Goal: Transaction & Acquisition: Obtain resource

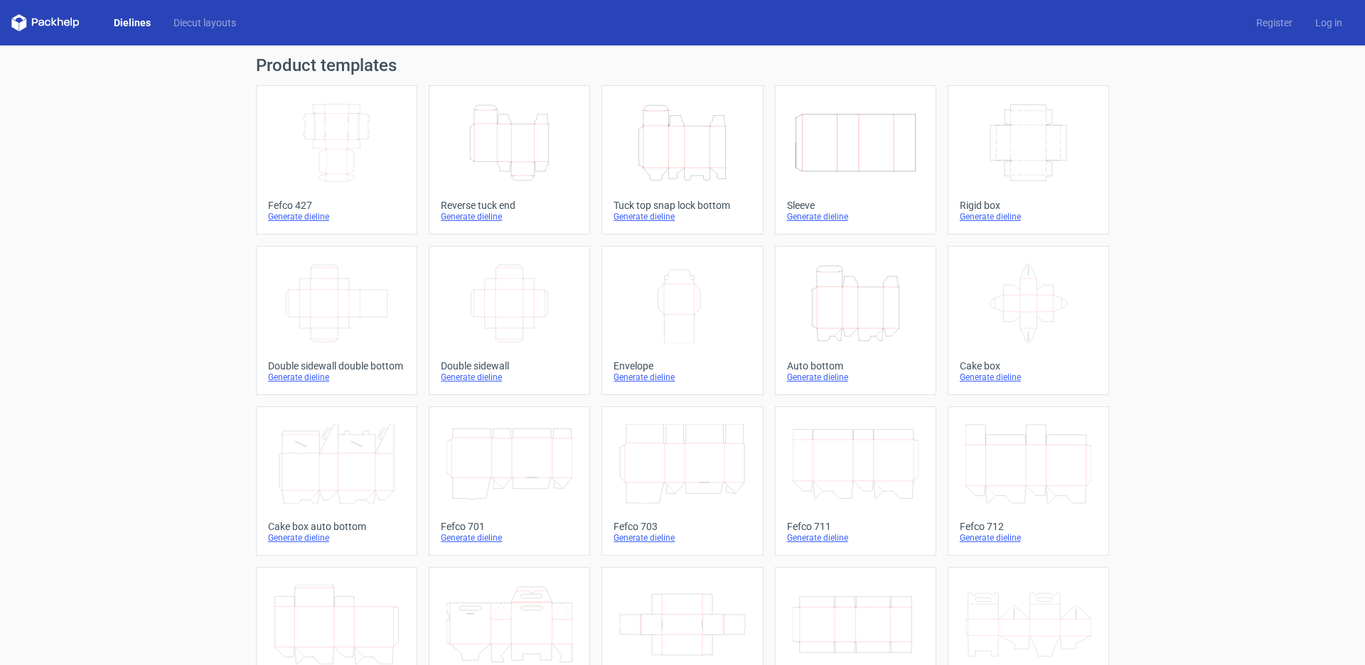
click at [544, 165] on icon "Height Depth Width" at bounding box center [509, 143] width 126 height 80
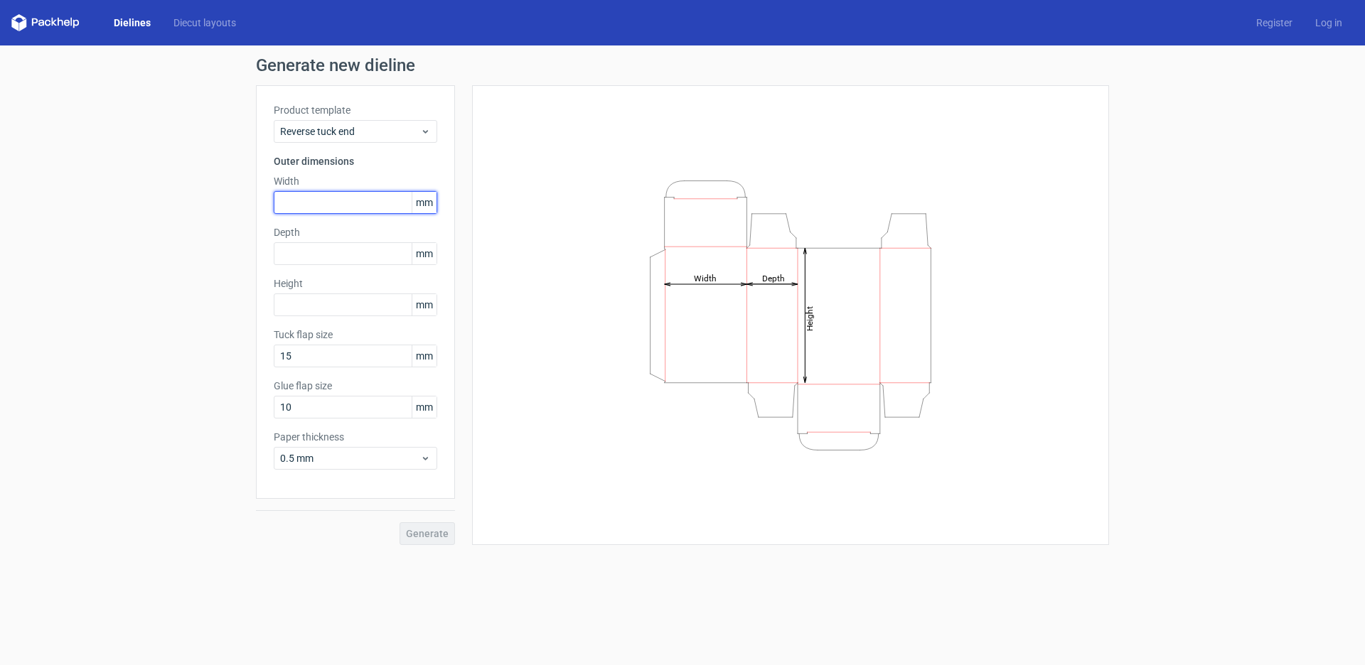
click at [328, 204] on input "text" at bounding box center [355, 202] width 163 height 23
type input "120"
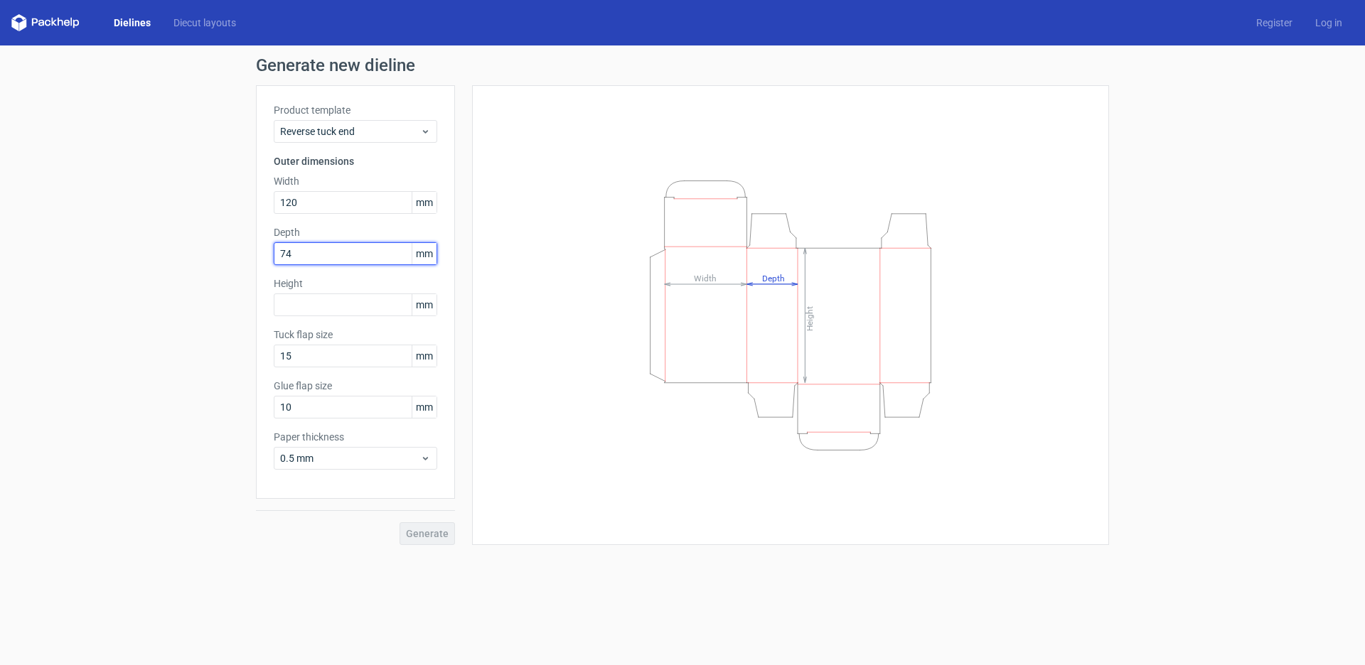
drag, startPoint x: 318, startPoint y: 252, endPoint x: 226, endPoint y: 254, distance: 92.4
click at [226, 254] on div "Generate new dieline Product template Reverse tuck end Outer dimensions Width 1…" at bounding box center [682, 300] width 1365 height 511
type input "24"
click at [323, 312] on div "Height mm" at bounding box center [355, 296] width 163 height 40
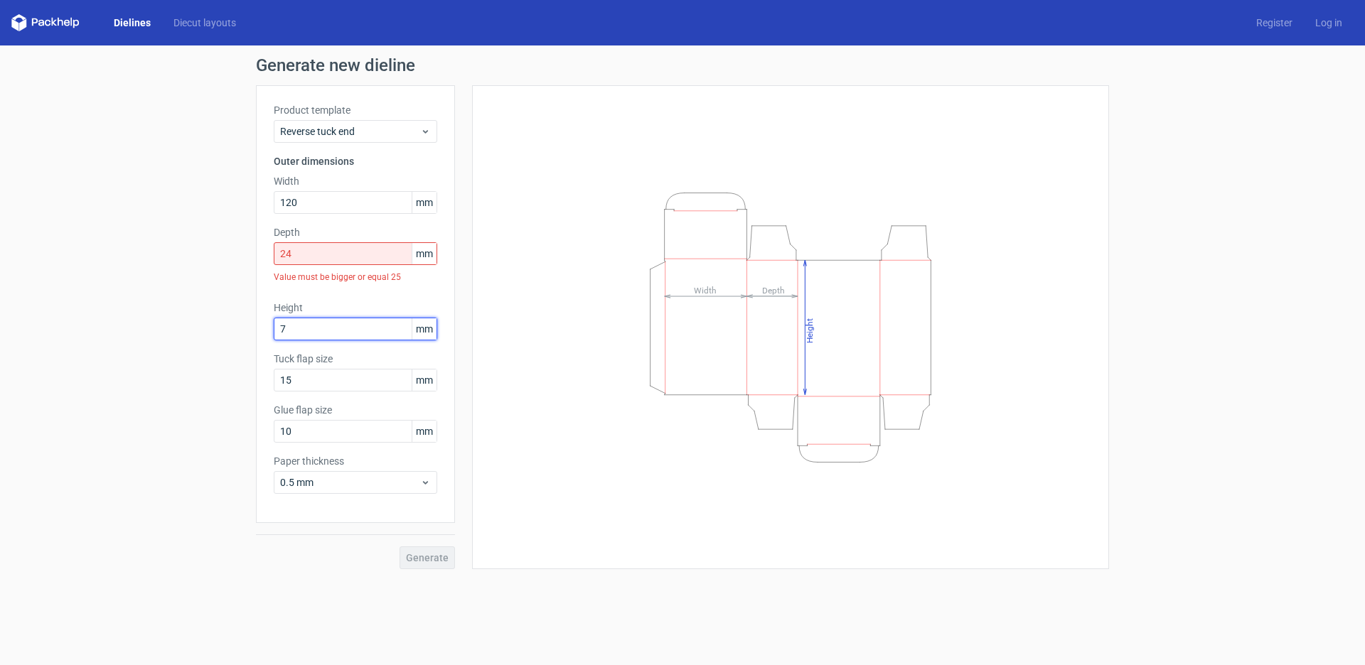
type input "74"
click at [311, 258] on input "24" at bounding box center [355, 253] width 163 height 23
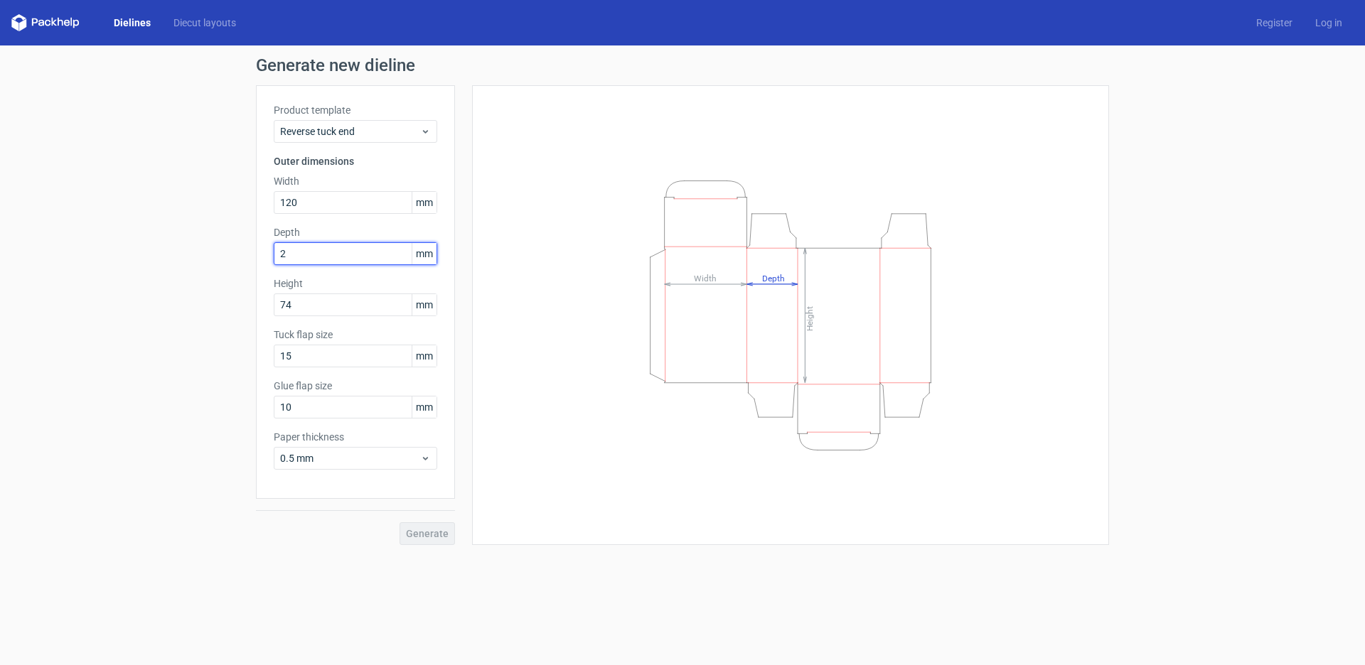
type input "25"
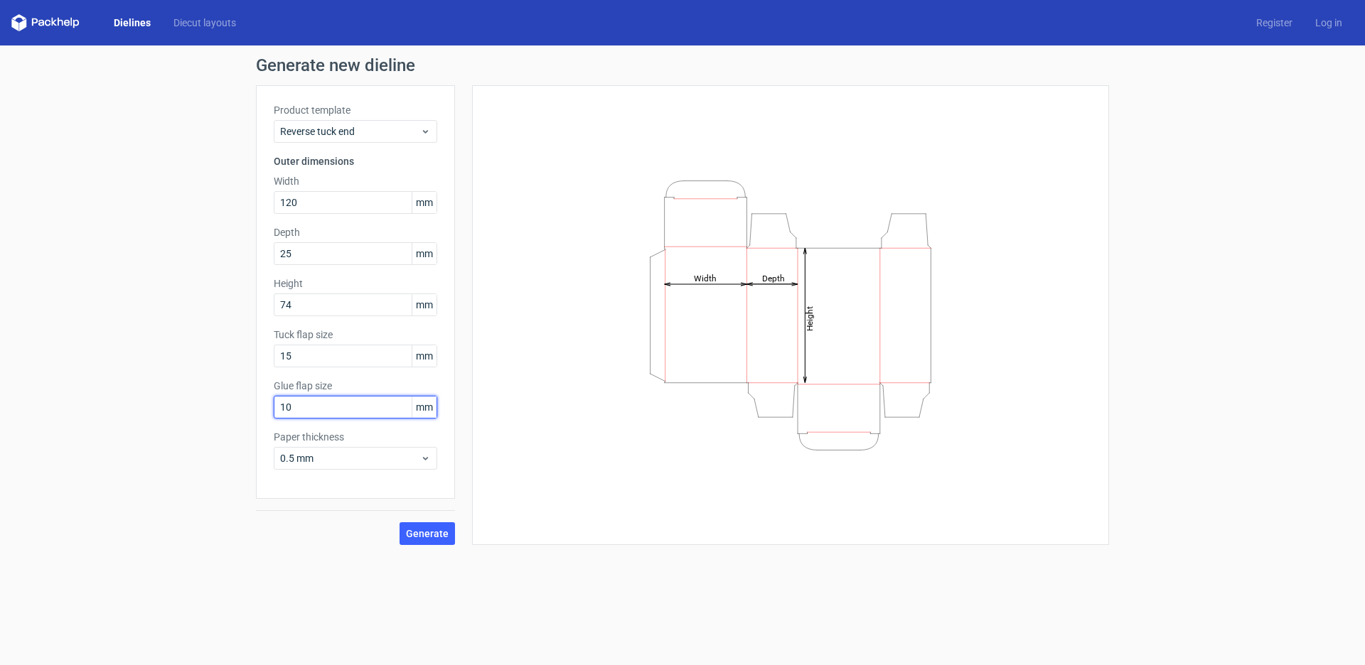
drag, startPoint x: 279, startPoint y: 409, endPoint x: 212, endPoint y: 410, distance: 67.5
click at [212, 410] on div "Generate new dieline Product template Reverse tuck end Outer dimensions Width 1…" at bounding box center [682, 300] width 1365 height 511
type input "12"
click at [435, 537] on span "Generate" at bounding box center [427, 534] width 43 height 10
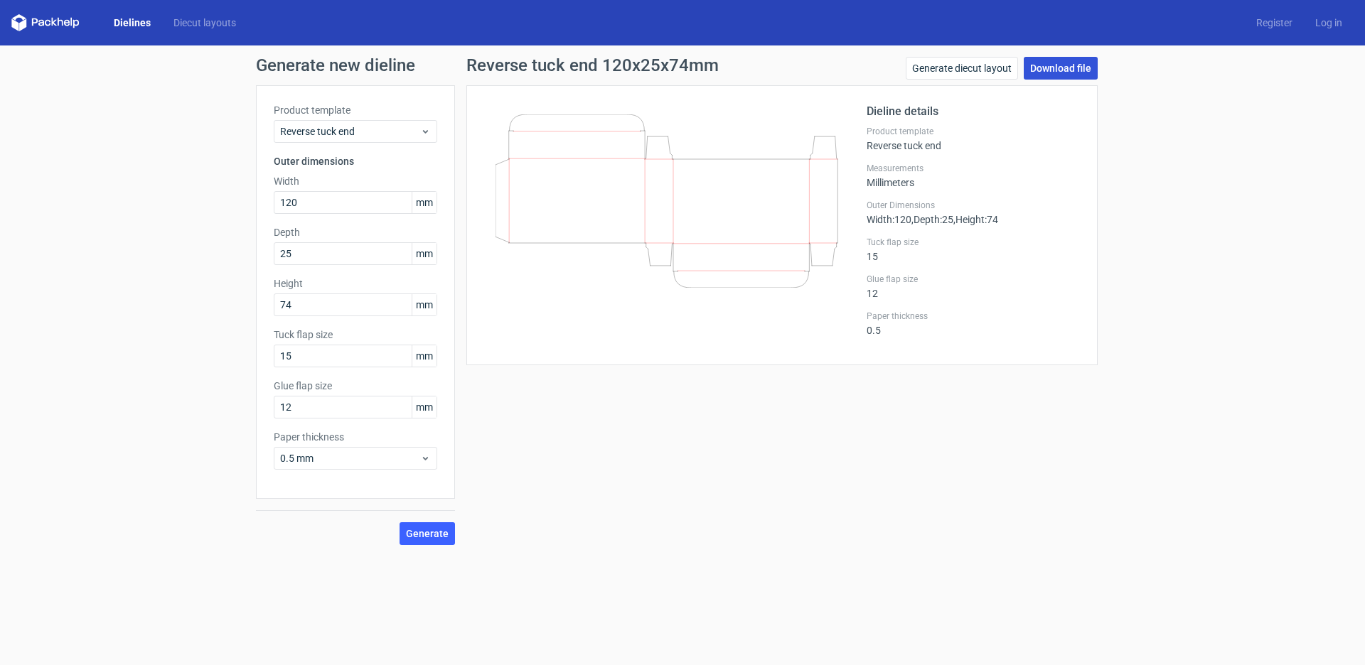
click at [1051, 70] on link "Download file" at bounding box center [1060, 68] width 74 height 23
click at [1055, 80] on div "Generate diecut layout Download file" at bounding box center [1001, 71] width 192 height 28
click at [1055, 70] on link "Download file" at bounding box center [1060, 68] width 74 height 23
click at [1048, 63] on link "Download file" at bounding box center [1060, 68] width 74 height 23
click at [1064, 76] on link "Download file" at bounding box center [1060, 68] width 74 height 23
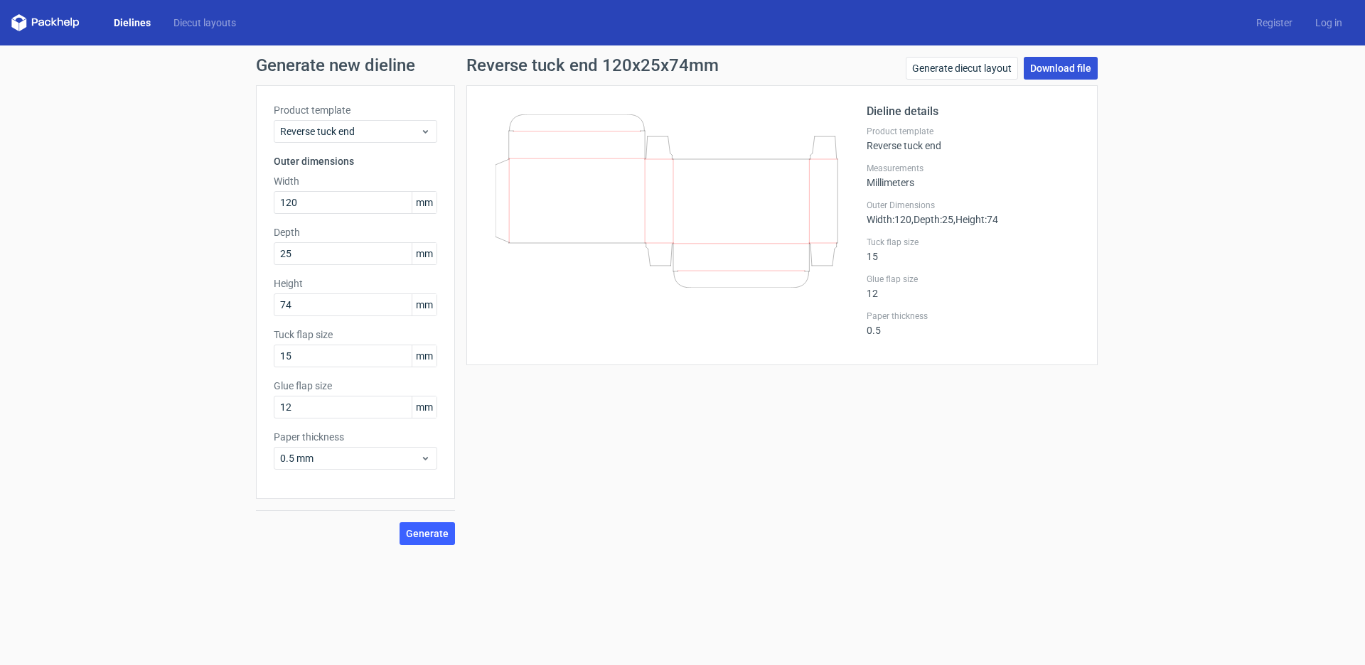
click at [1065, 69] on link "Download file" at bounding box center [1060, 68] width 74 height 23
click at [326, 258] on input "25" at bounding box center [355, 253] width 163 height 23
drag, startPoint x: 335, startPoint y: 303, endPoint x: 368, endPoint y: 382, distance: 86.3
click at [335, 303] on input "74" at bounding box center [355, 305] width 163 height 23
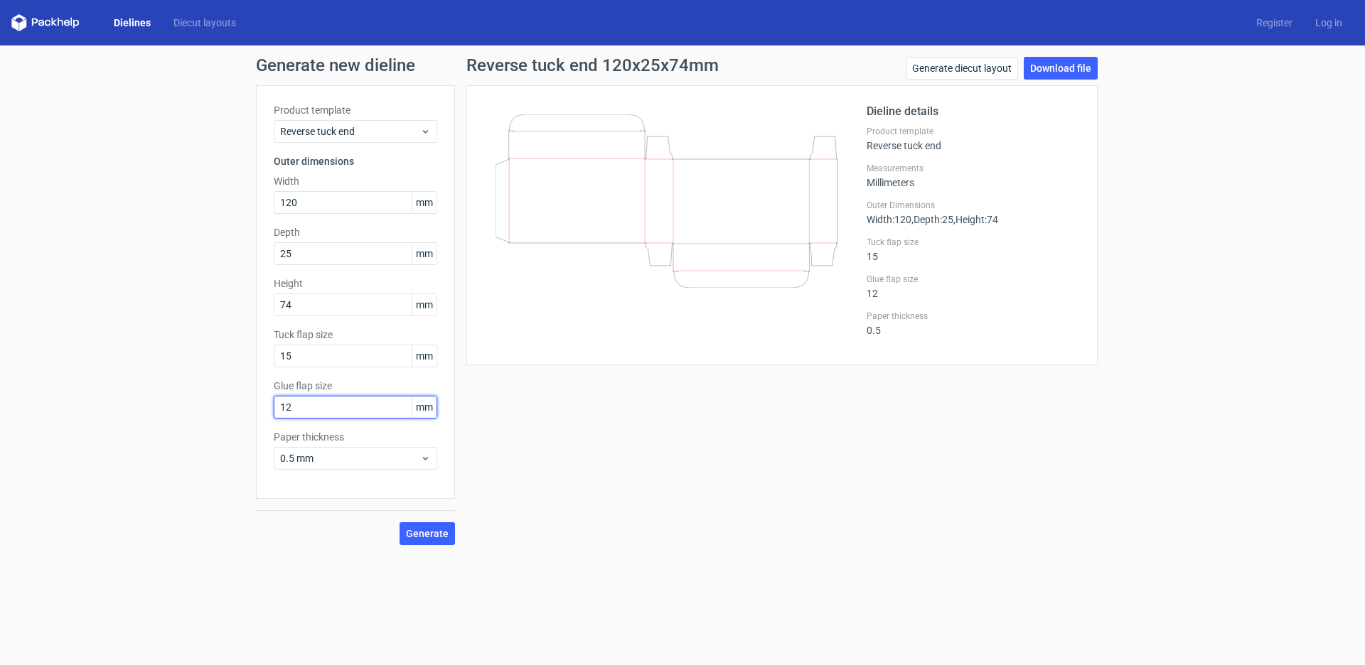
click at [361, 411] on input "12" at bounding box center [355, 407] width 163 height 23
click at [399, 135] on span "Reverse tuck end" at bounding box center [350, 131] width 140 height 14
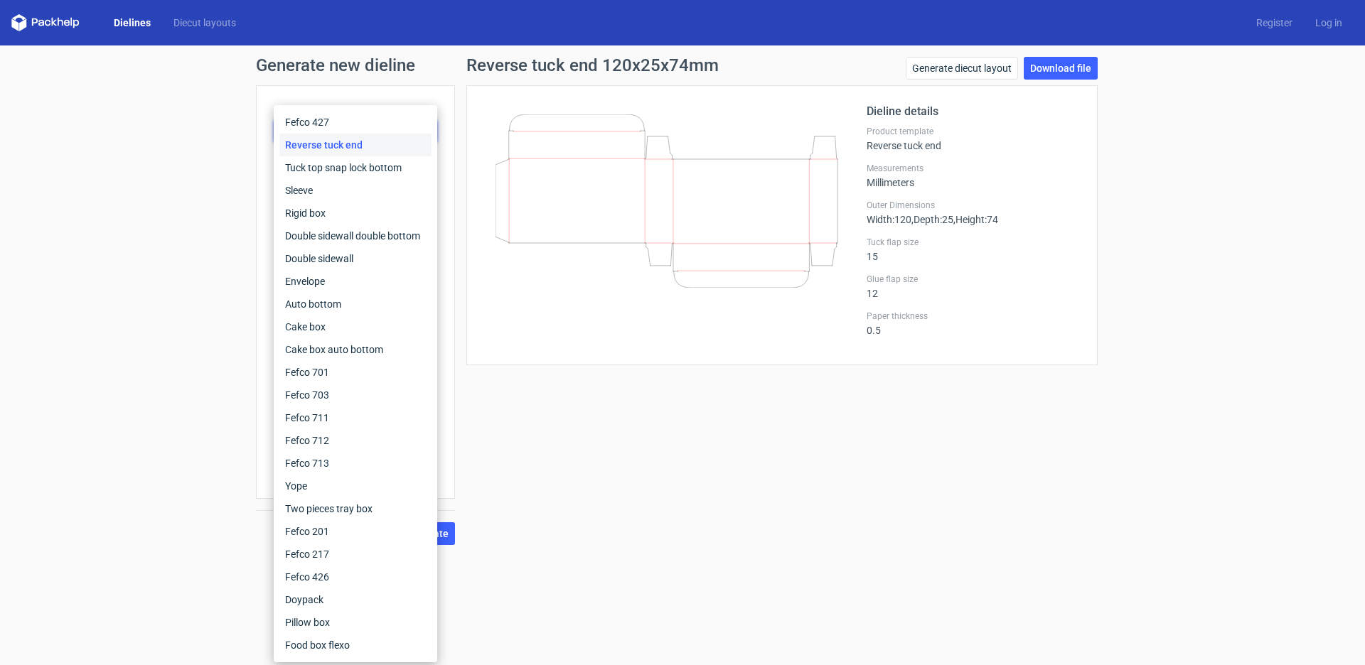
scroll to position [0, 0]
click at [373, 191] on div "Sleeve" at bounding box center [355, 190] width 152 height 23
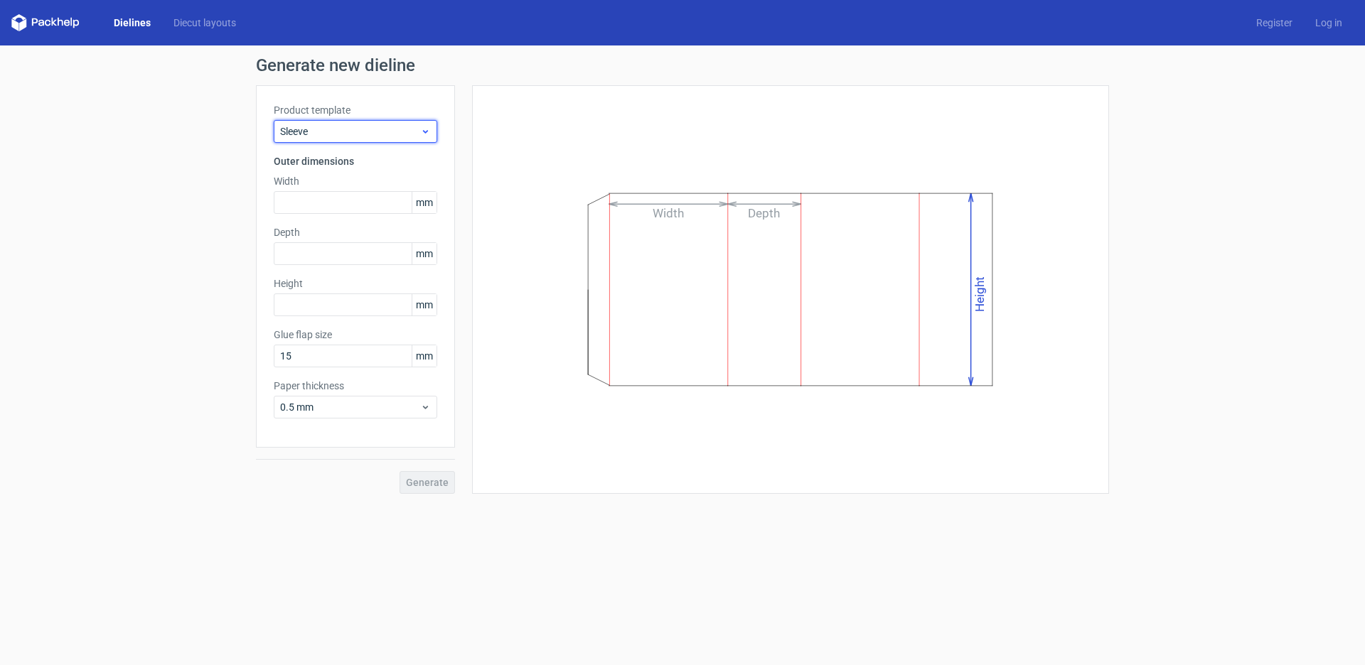
click at [402, 131] on span "Sleeve" at bounding box center [350, 131] width 140 height 14
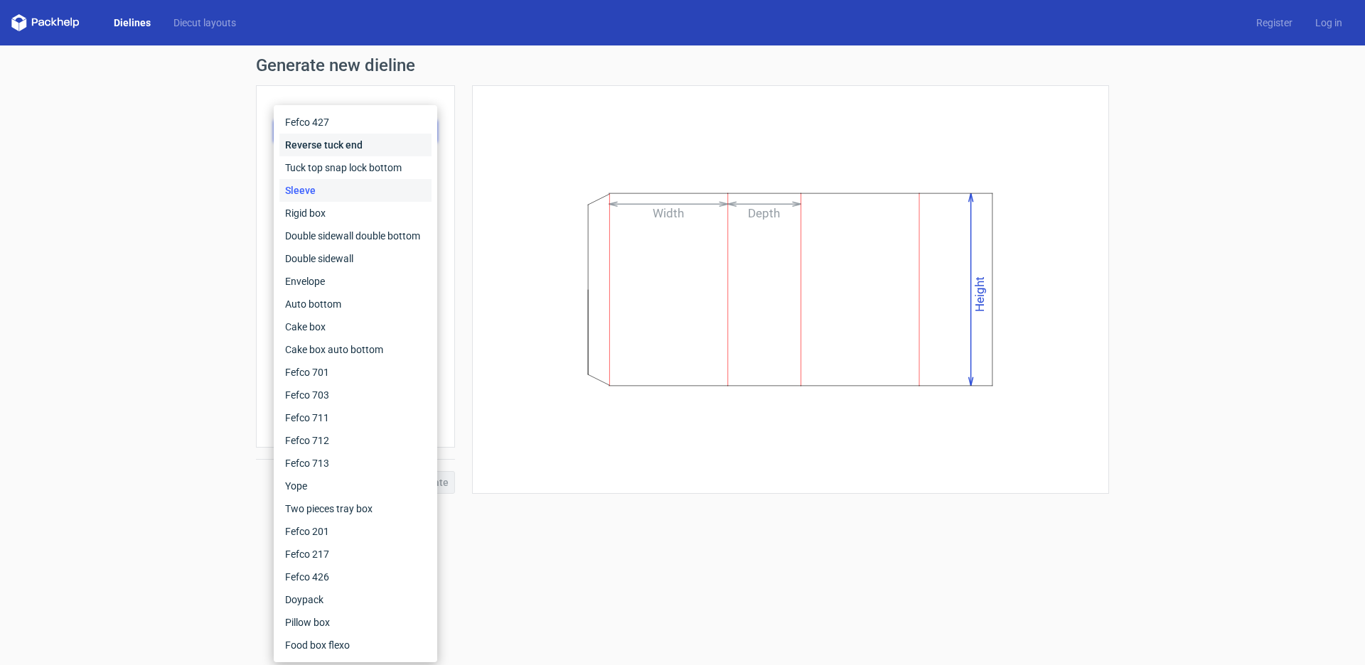
click at [380, 151] on div "Reverse tuck end" at bounding box center [355, 145] width 152 height 23
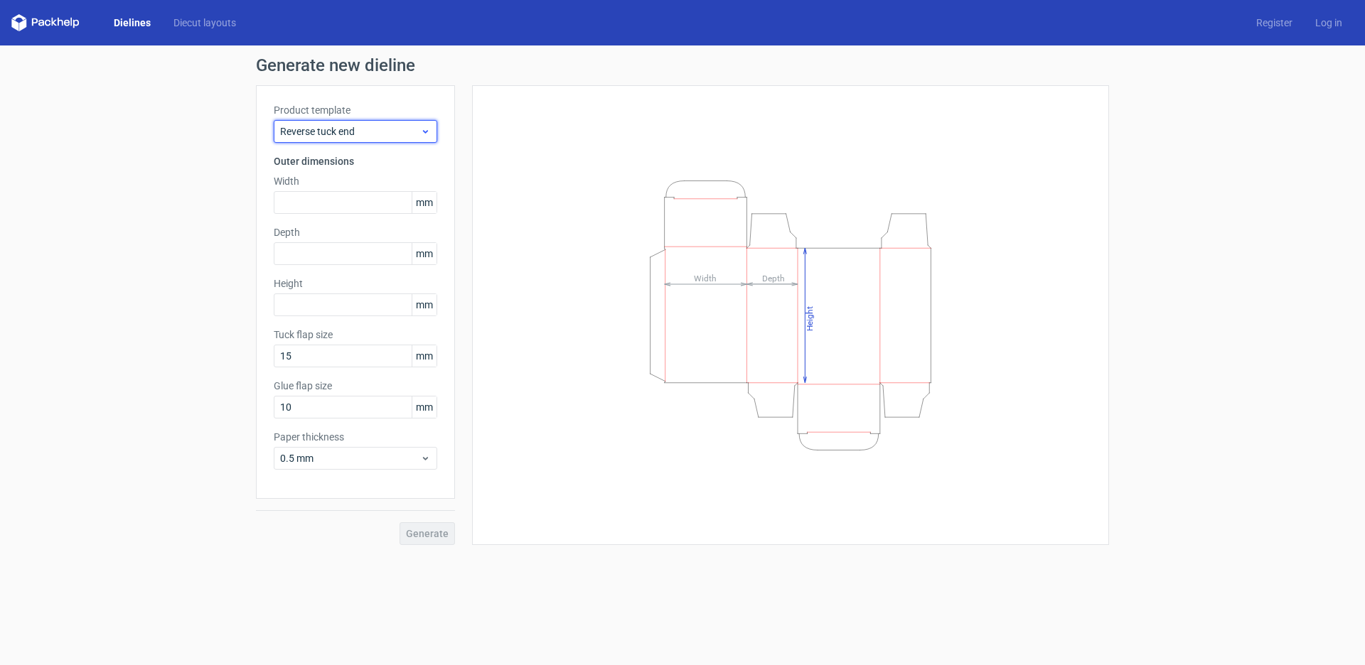
scroll to position [0, 1]
click at [421, 128] on icon at bounding box center [425, 131] width 11 height 11
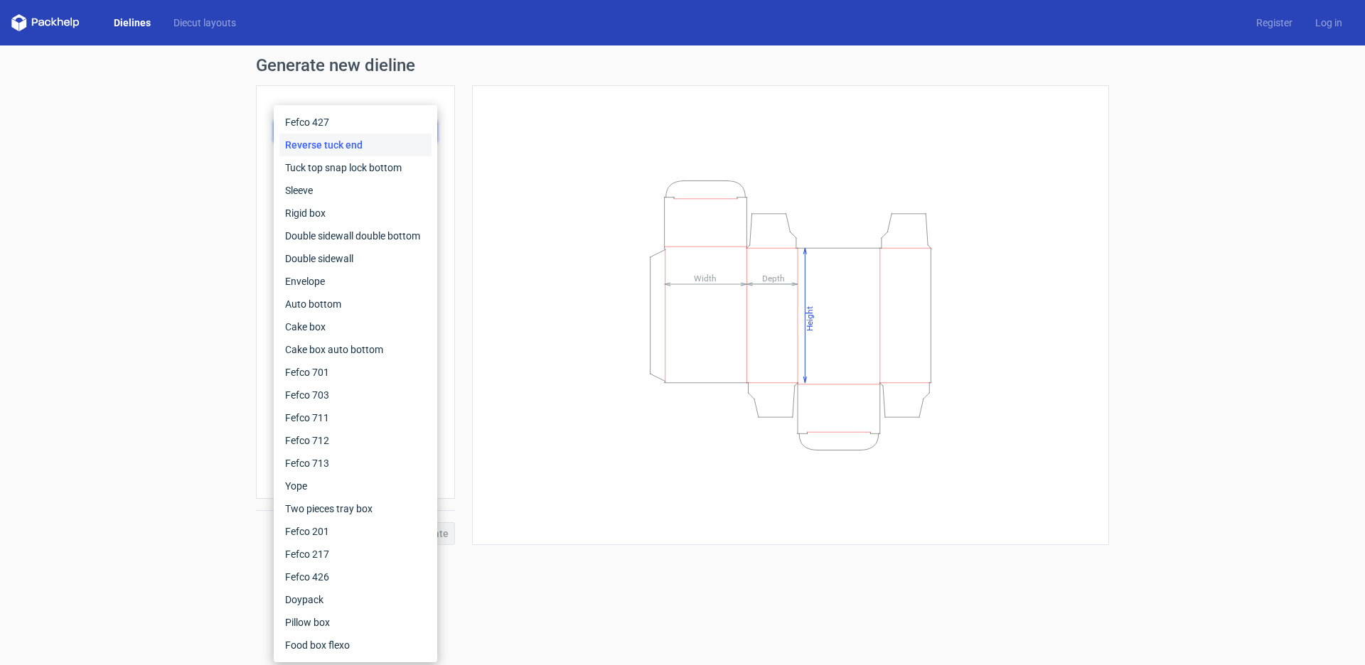
scroll to position [0, 0]
click at [470, 146] on div "Height Depth Width" at bounding box center [782, 315] width 654 height 460
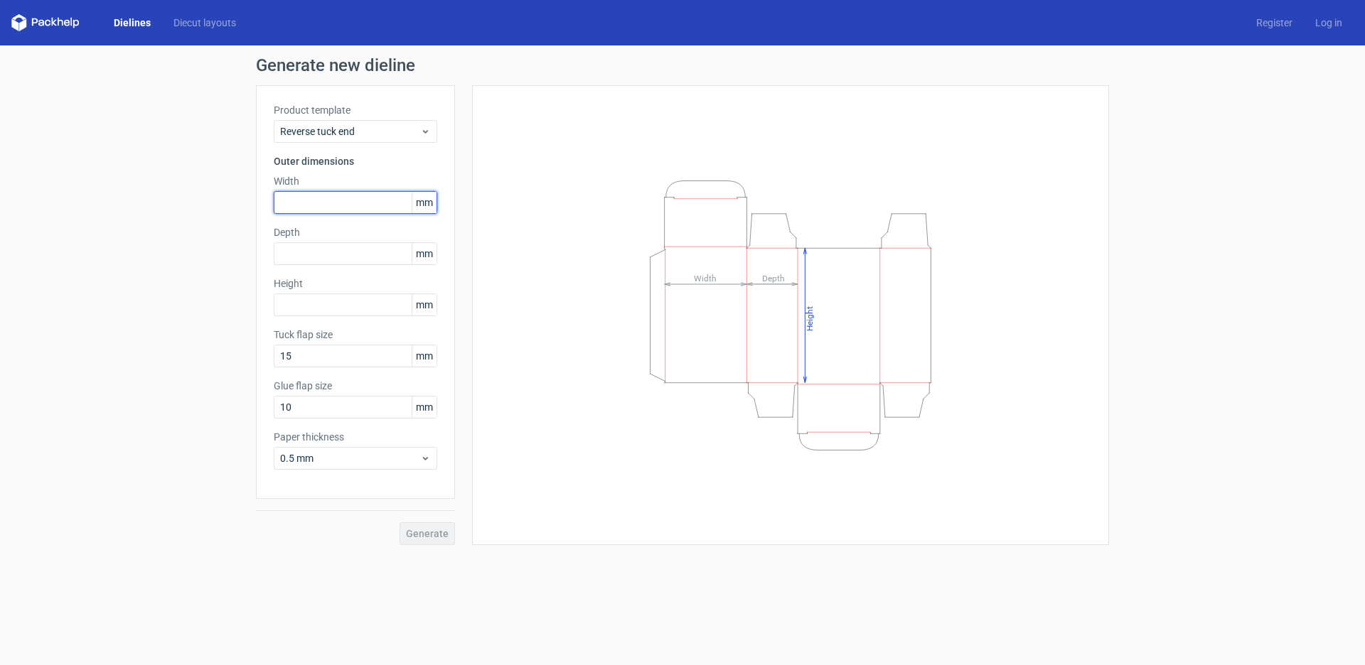
click at [303, 208] on input "text" at bounding box center [355, 202] width 163 height 23
type input "120"
type input "25"
type input "74"
click at [422, 539] on span "Generate" at bounding box center [427, 534] width 43 height 10
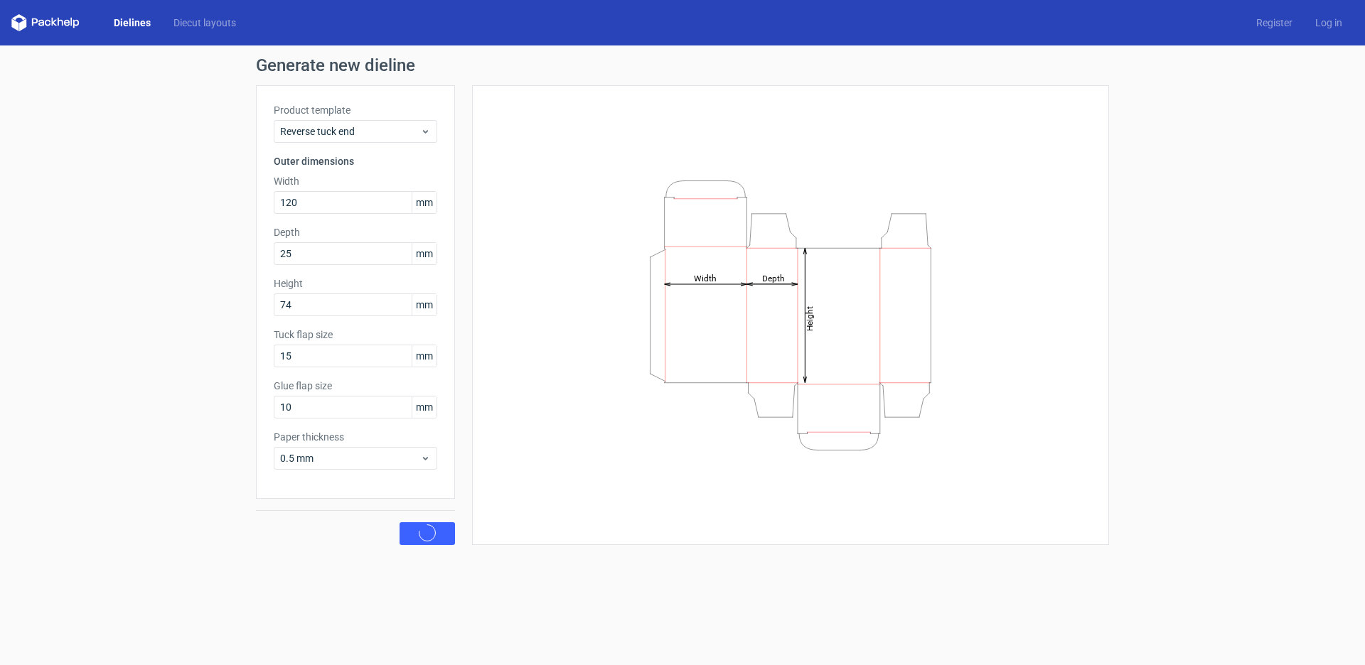
scroll to position [0, 1]
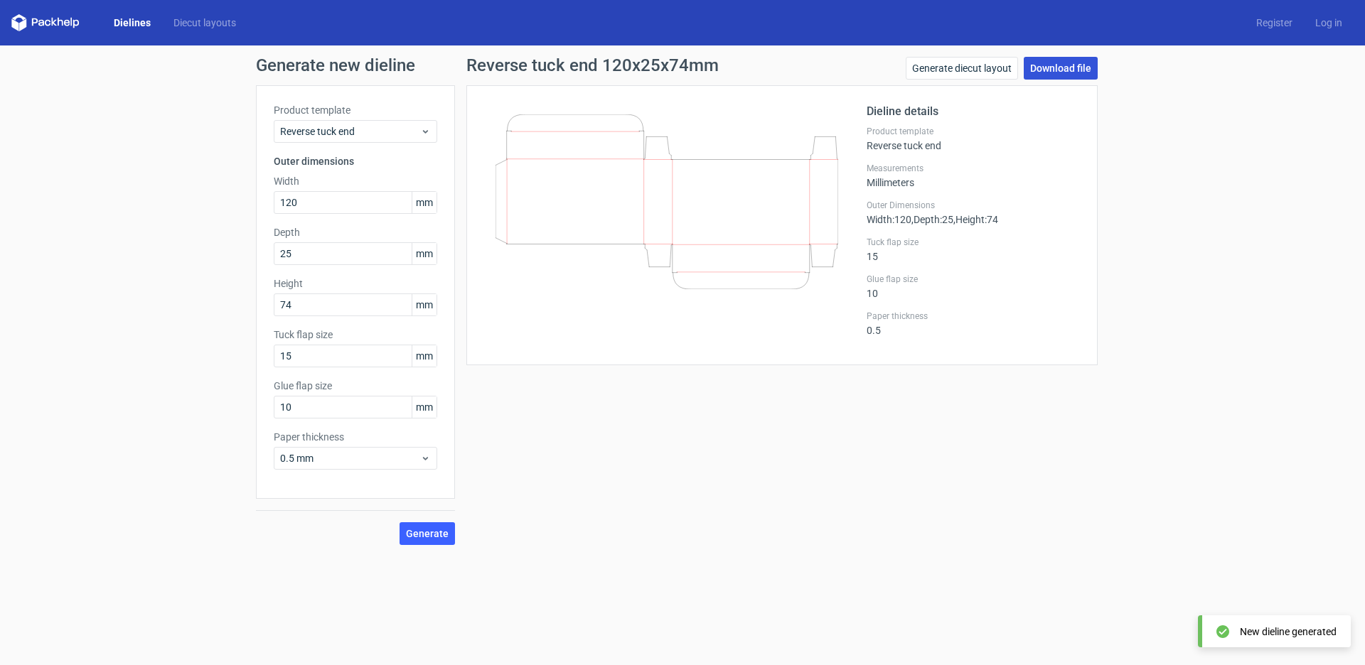
click at [1050, 69] on link "Download file" at bounding box center [1060, 68] width 74 height 23
